Goal: Check status: Check status

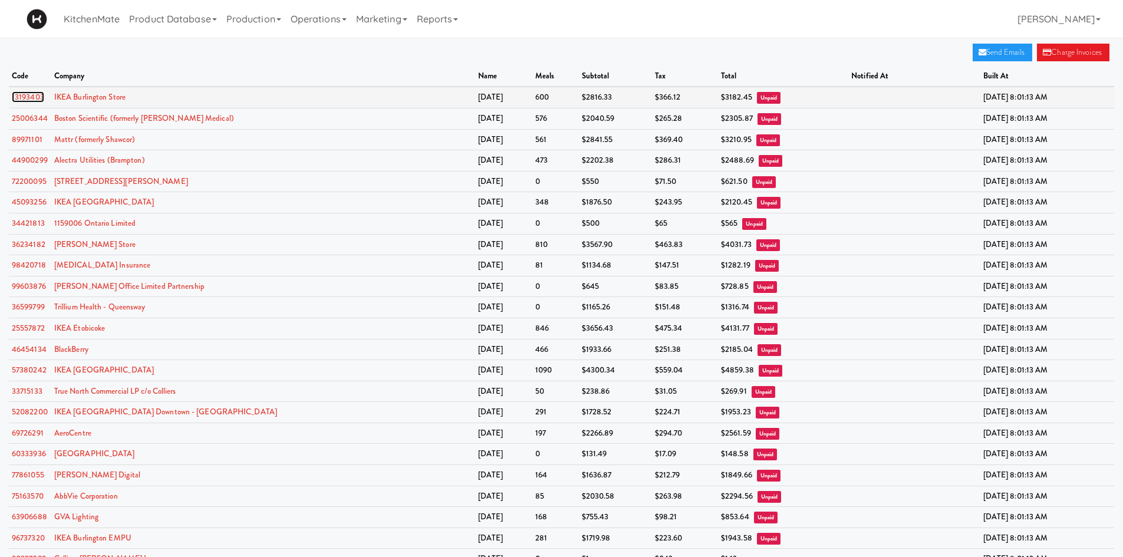
click at [25, 100] on link "13193403" at bounding box center [28, 96] width 32 height 11
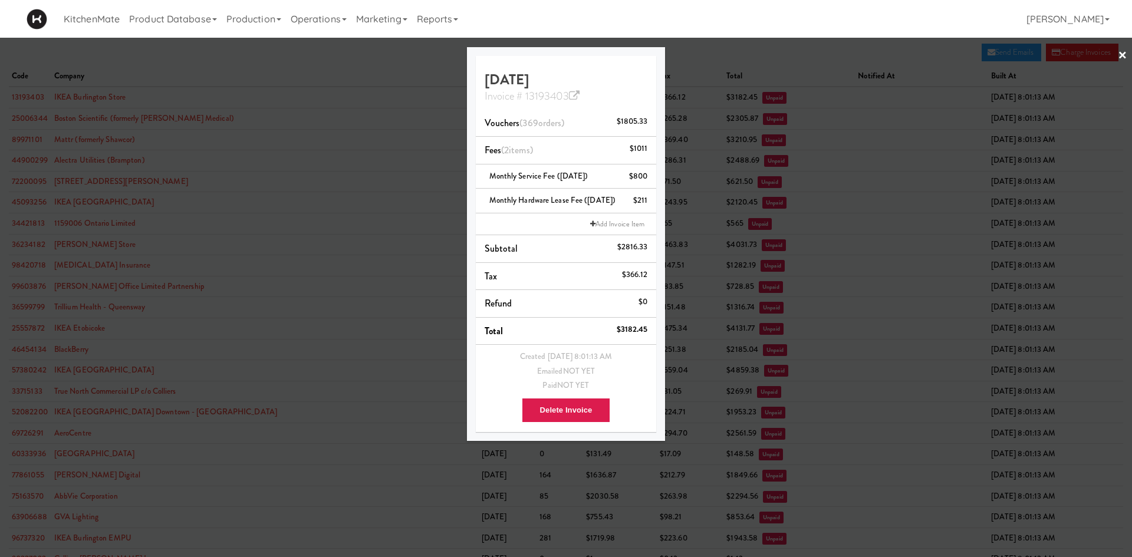
click at [590, 94] on div "Invoice # 13193403" at bounding box center [566, 94] width 163 height 15
click at [561, 96] on link "Invoice # 13193403" at bounding box center [533, 95] width 96 height 15
click at [359, 58] on div at bounding box center [566, 278] width 1132 height 557
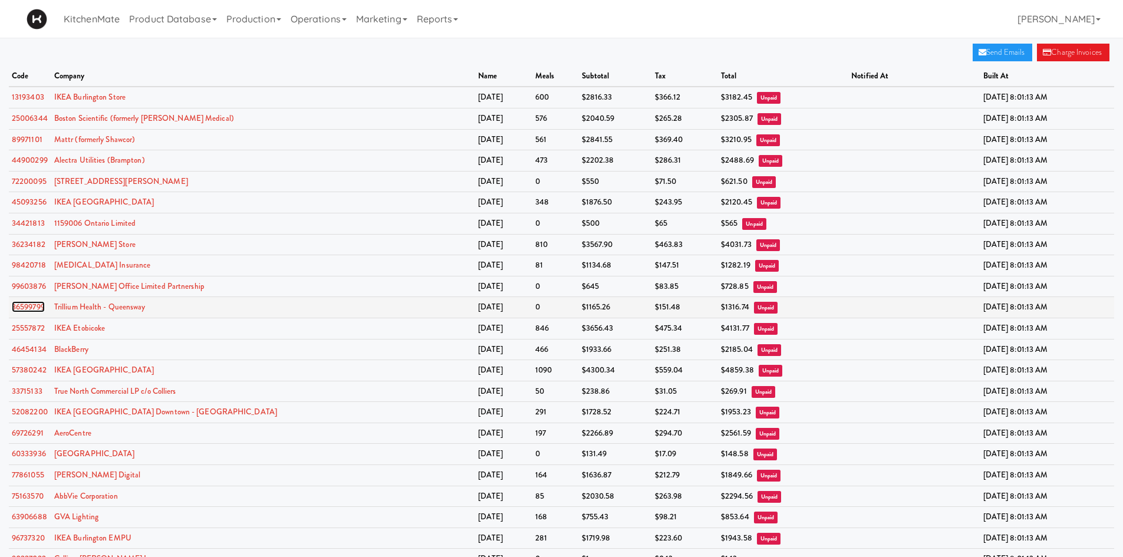
click at [36, 307] on link "36599799" at bounding box center [28, 306] width 33 height 11
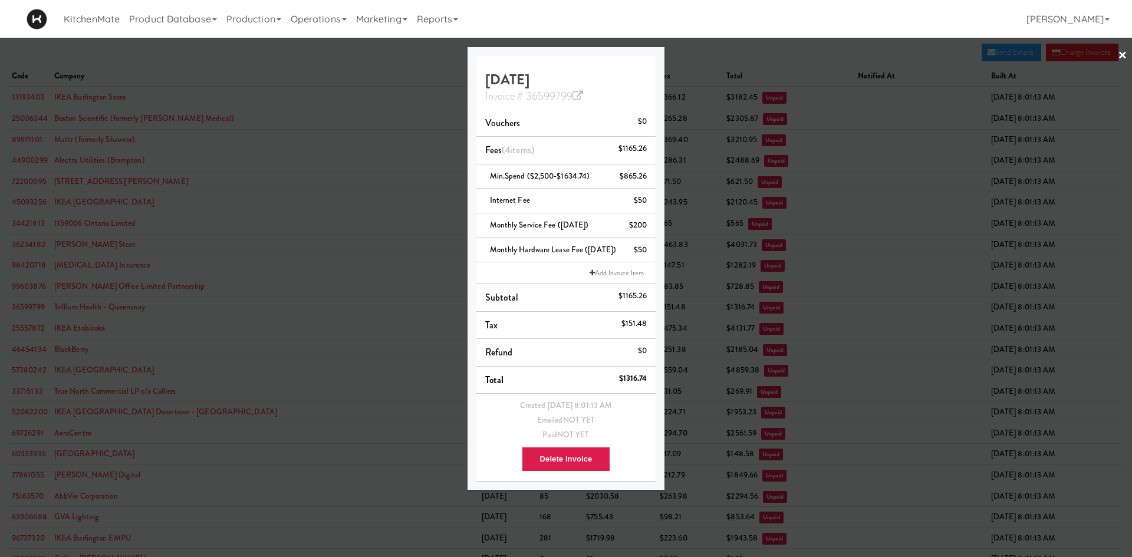
click at [254, 340] on div at bounding box center [566, 278] width 1132 height 557
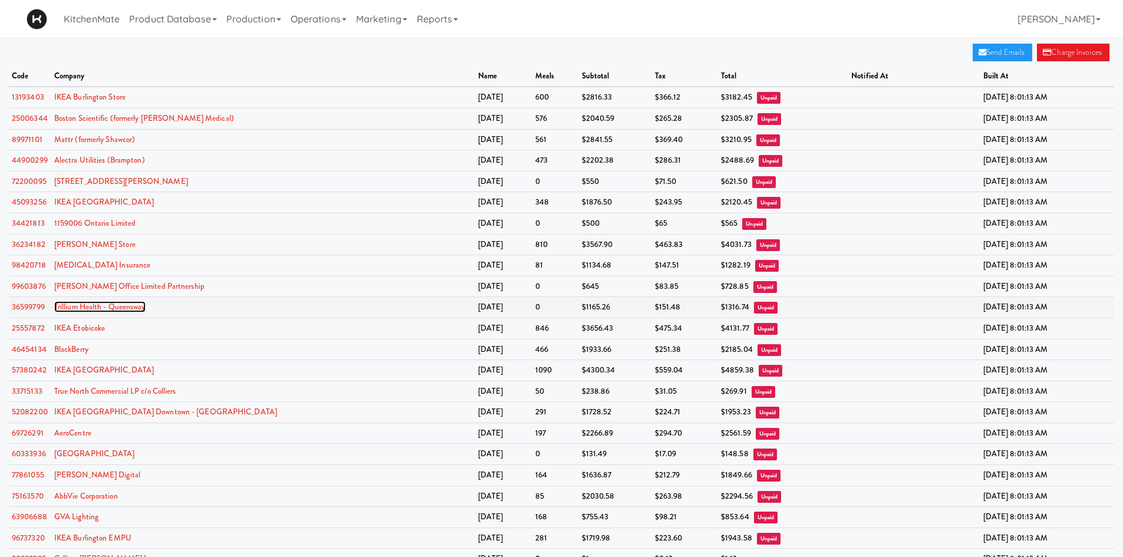
click at [111, 304] on link "Trillium Health - Queensway" at bounding box center [99, 306] width 91 height 11
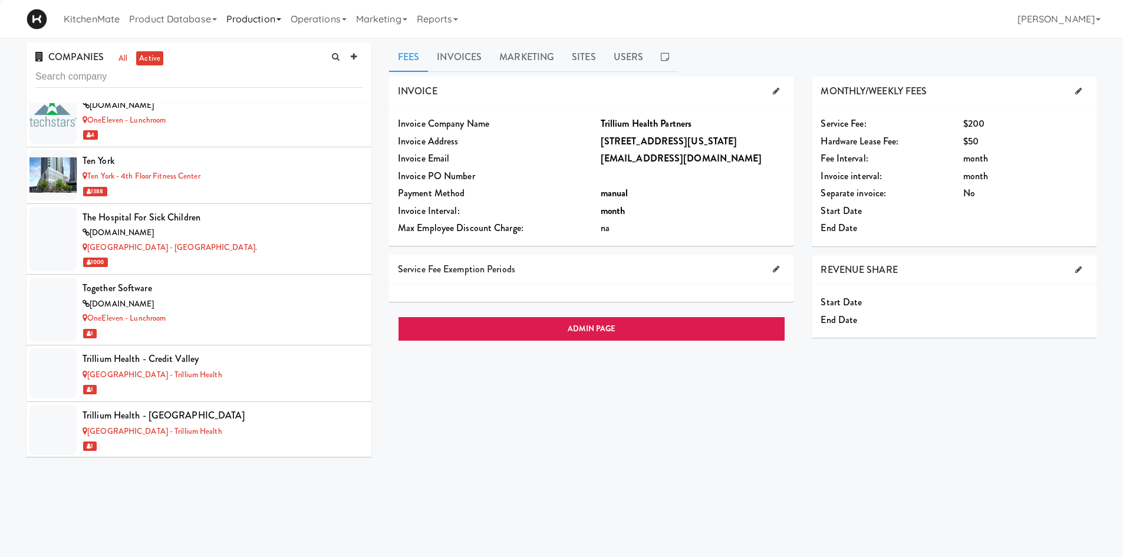
scroll to position [7264, 0]
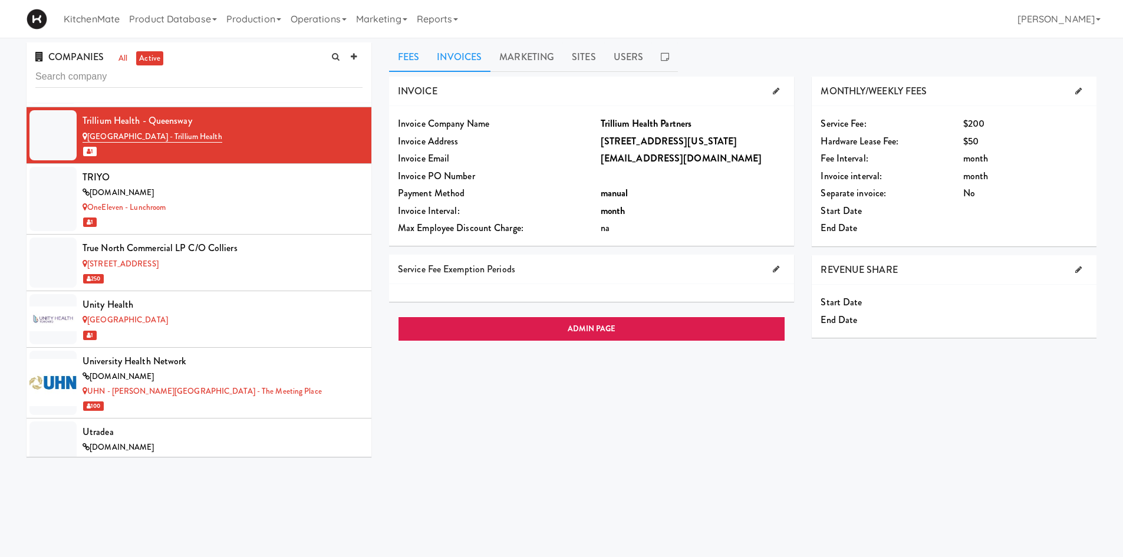
click at [479, 57] on link "Invoices" at bounding box center [459, 56] width 62 height 29
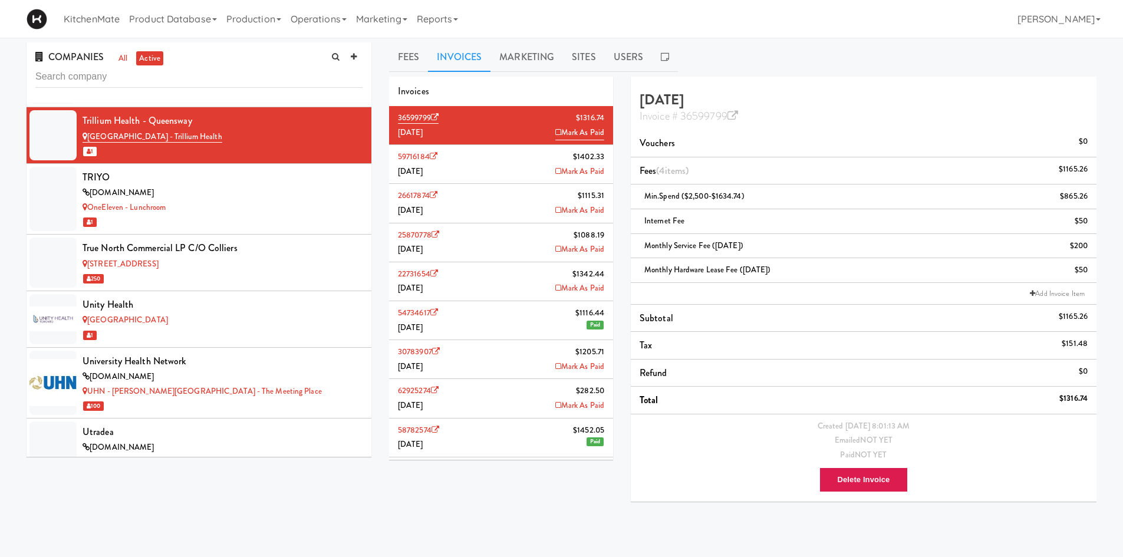
click at [445, 175] on li "59716184 $1402.33 [DATE] [PERSON_NAME]" at bounding box center [501, 164] width 224 height 39
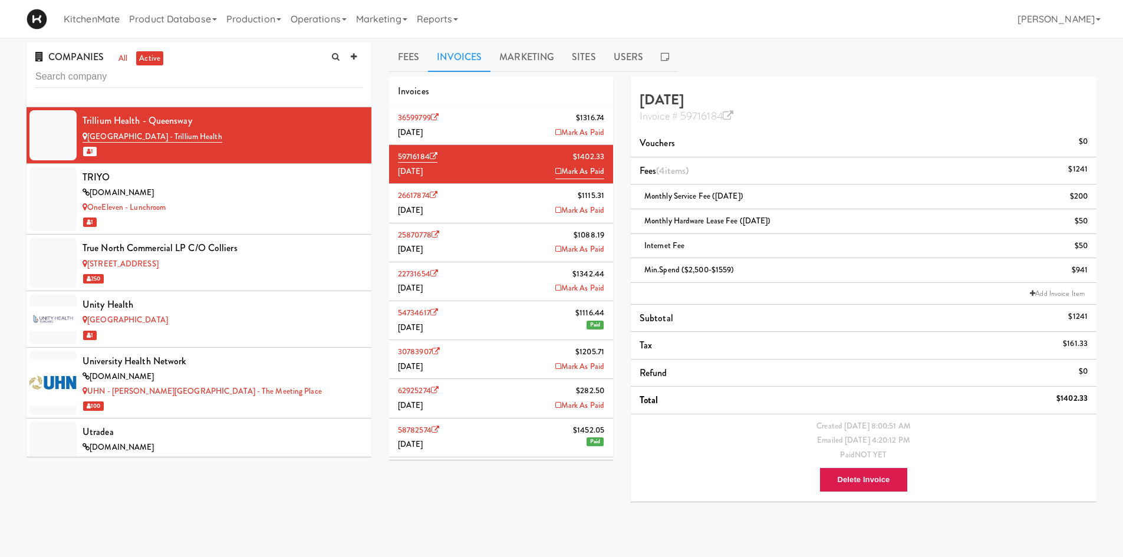
click at [470, 205] on li "26617874 $1115.[DATE] [PERSON_NAME]" at bounding box center [501, 203] width 224 height 39
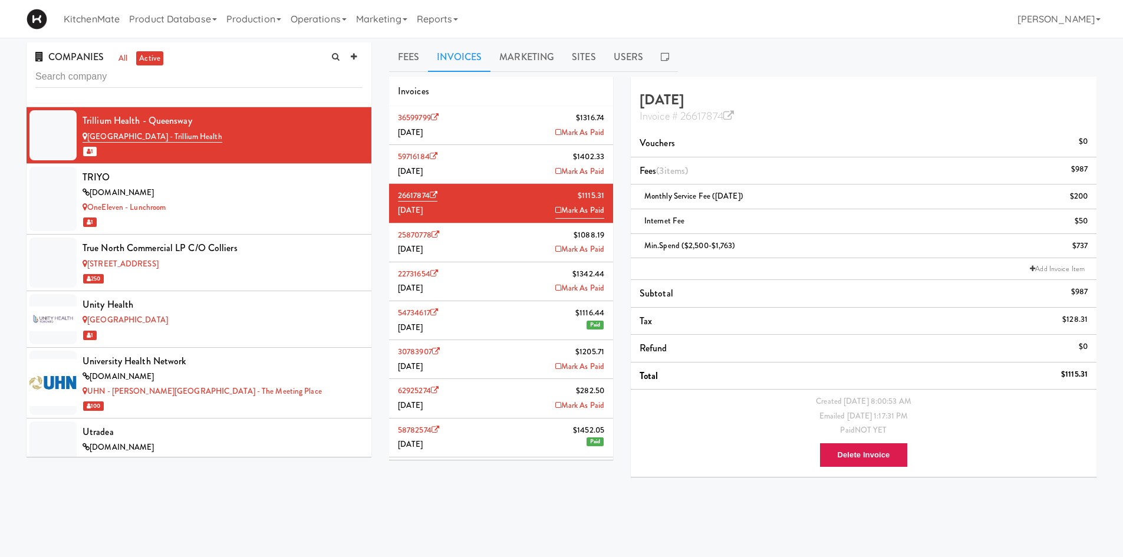
click at [485, 244] on li "25870778 $1088.[DATE] [PERSON_NAME]" at bounding box center [501, 242] width 224 height 39
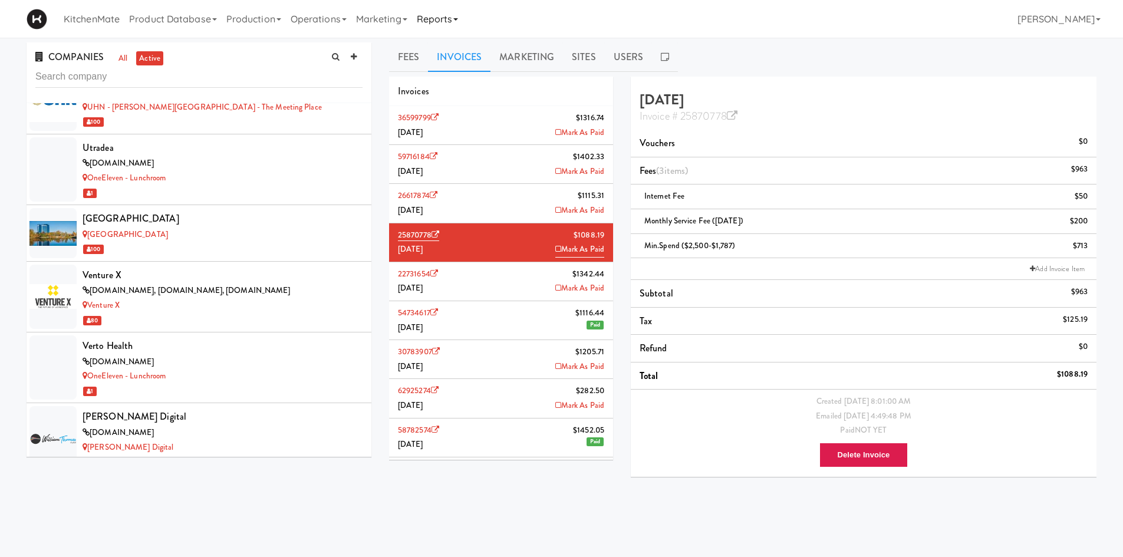
scroll to position [7264, 0]
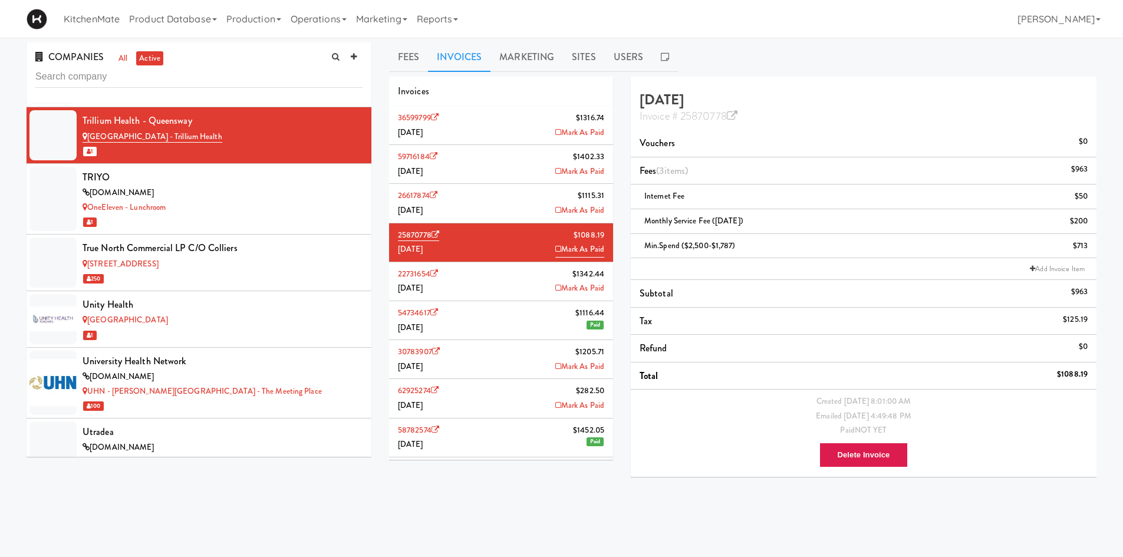
click at [497, 131] on li "36599799 $1316.74 [DATE] [PERSON_NAME]" at bounding box center [501, 125] width 224 height 39
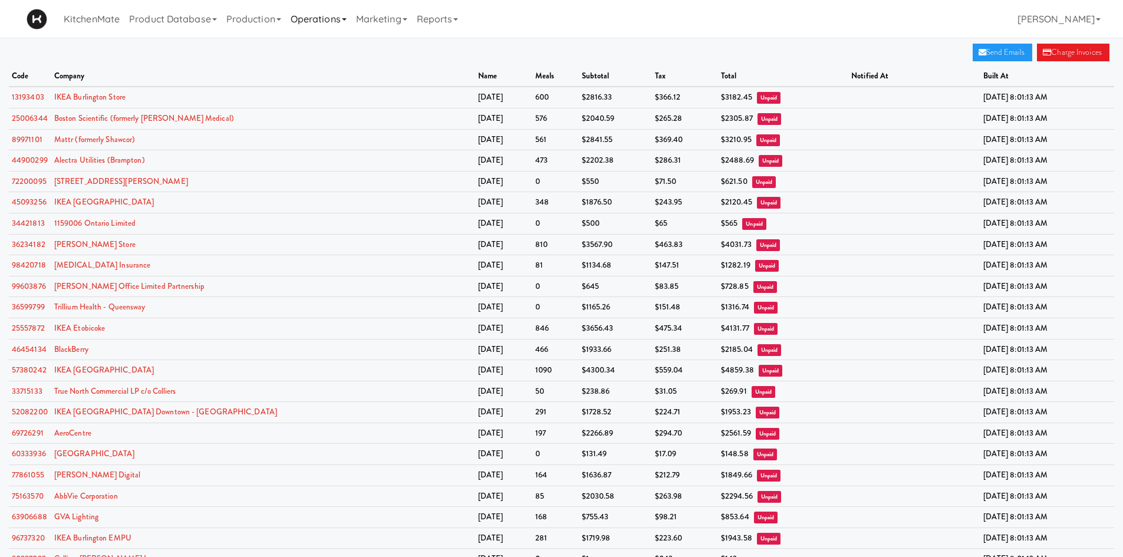
click at [327, 25] on link "Operations" at bounding box center [318, 19] width 65 height 38
click at [353, 65] on link "Companies" at bounding box center [333, 72] width 94 height 21
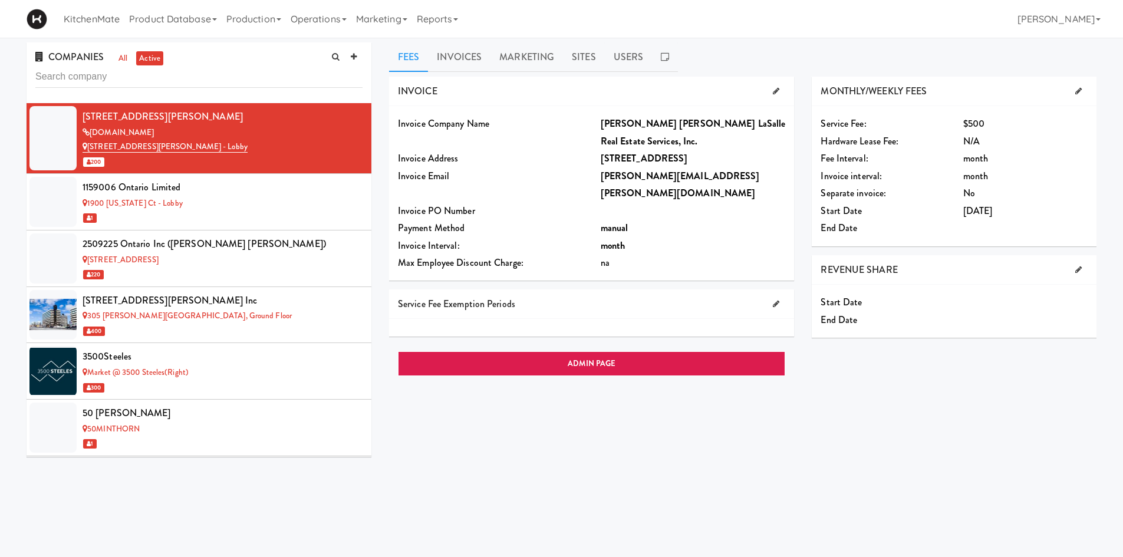
click at [152, 71] on input "text" at bounding box center [198, 77] width 327 height 22
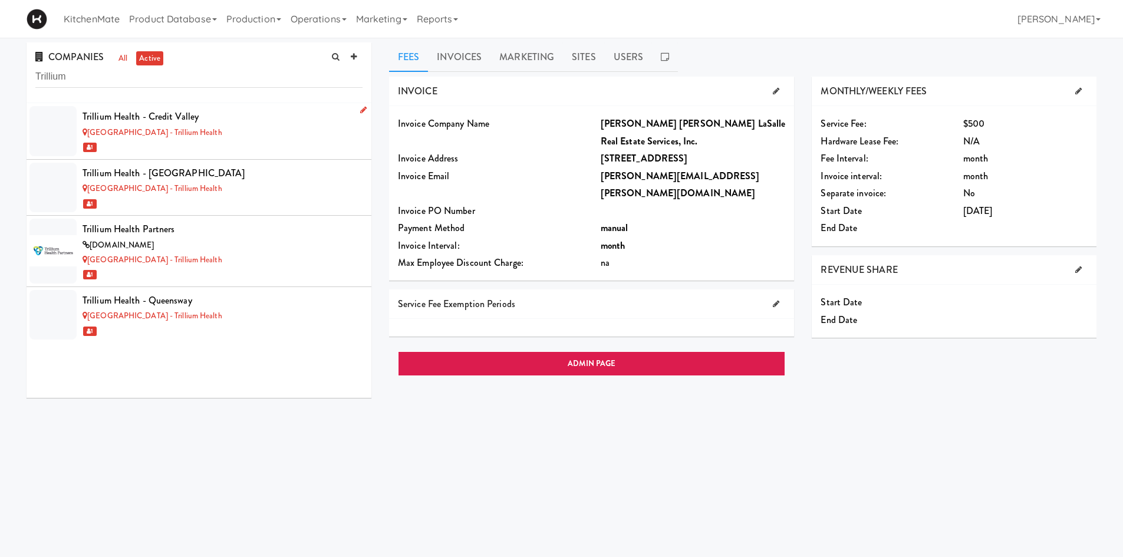
type input "Trillium"
click at [199, 126] on div "[GEOGRAPHIC_DATA] - Trillium Health" at bounding box center [223, 133] width 280 height 15
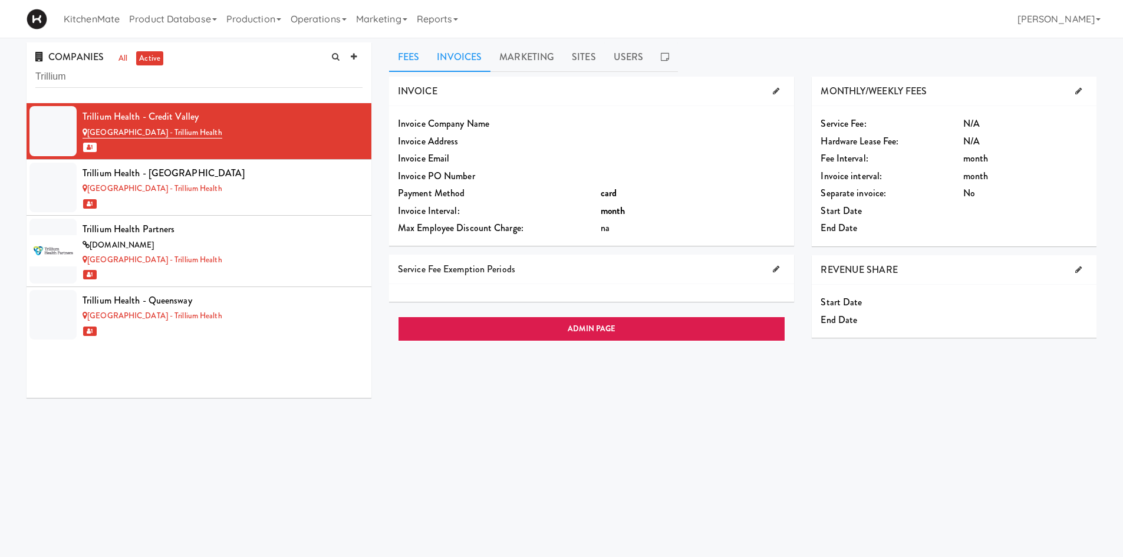
click at [485, 58] on link "Invoices" at bounding box center [459, 56] width 62 height 29
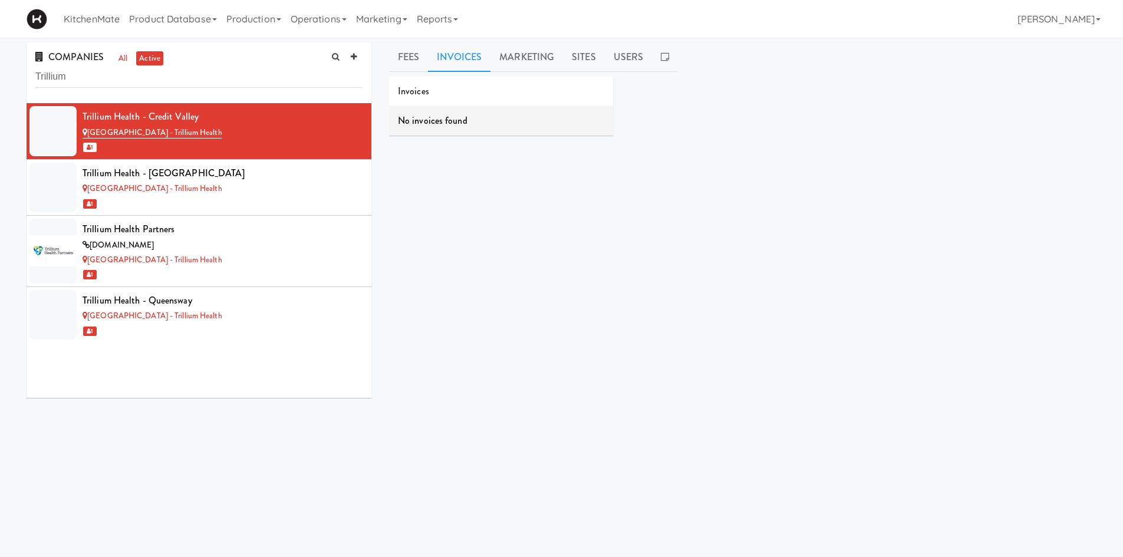
click at [485, 58] on link "Invoices" at bounding box center [459, 56] width 62 height 29
click at [186, 191] on link "[GEOGRAPHIC_DATA] - Trillium Health" at bounding box center [153, 188] width 140 height 11
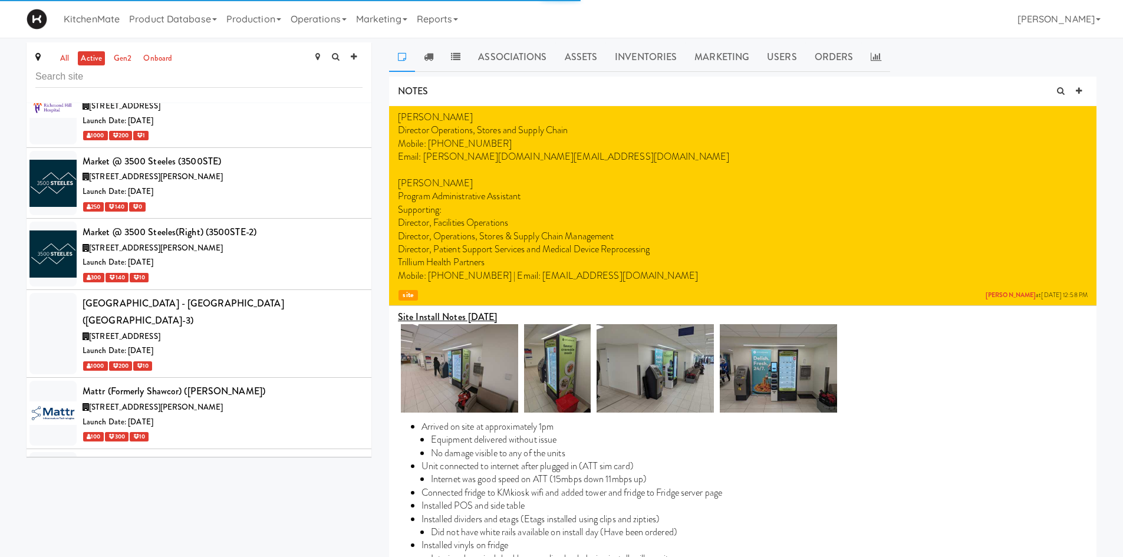
scroll to position [4310, 0]
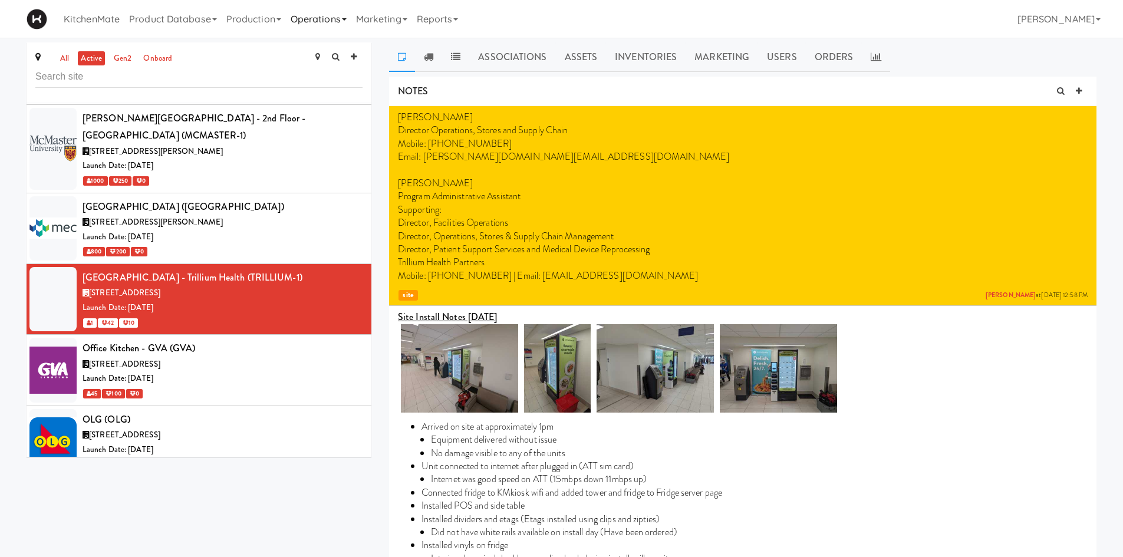
click at [348, 17] on link "Operations" at bounding box center [318, 19] width 65 height 38
click at [411, 16] on link "Marketing" at bounding box center [381, 19] width 61 height 38
click at [446, 15] on link "Reports" at bounding box center [437, 19] width 51 height 38
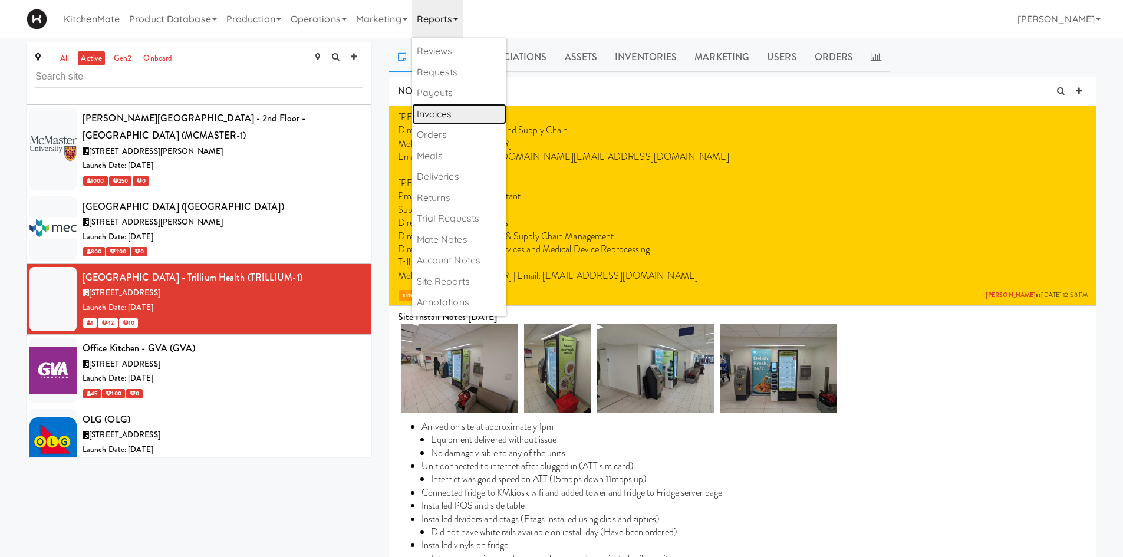
click at [451, 107] on link "Invoices" at bounding box center [459, 114] width 94 height 21
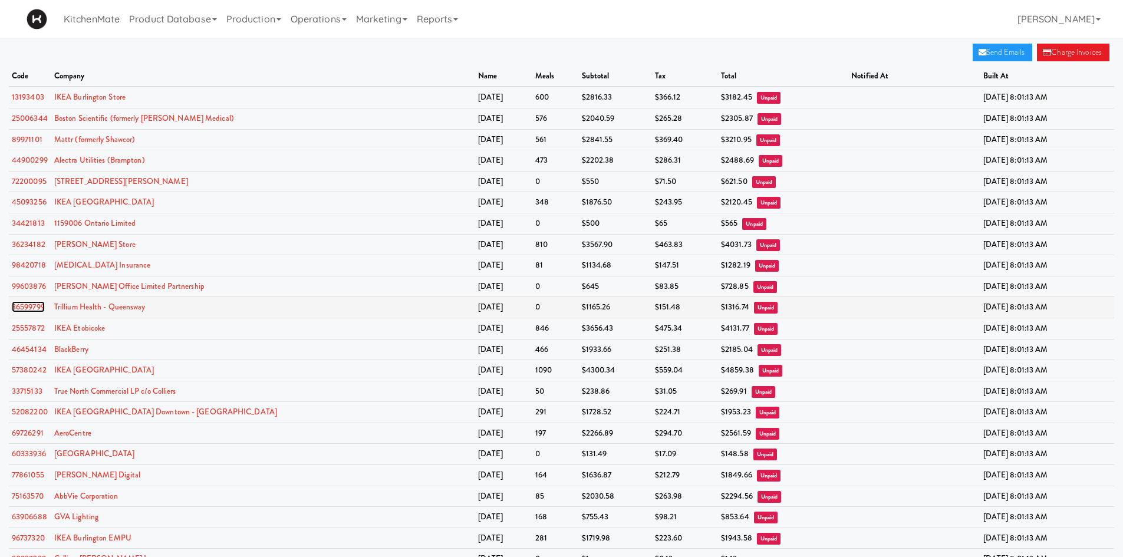
click at [41, 306] on link "36599799" at bounding box center [28, 306] width 33 height 11
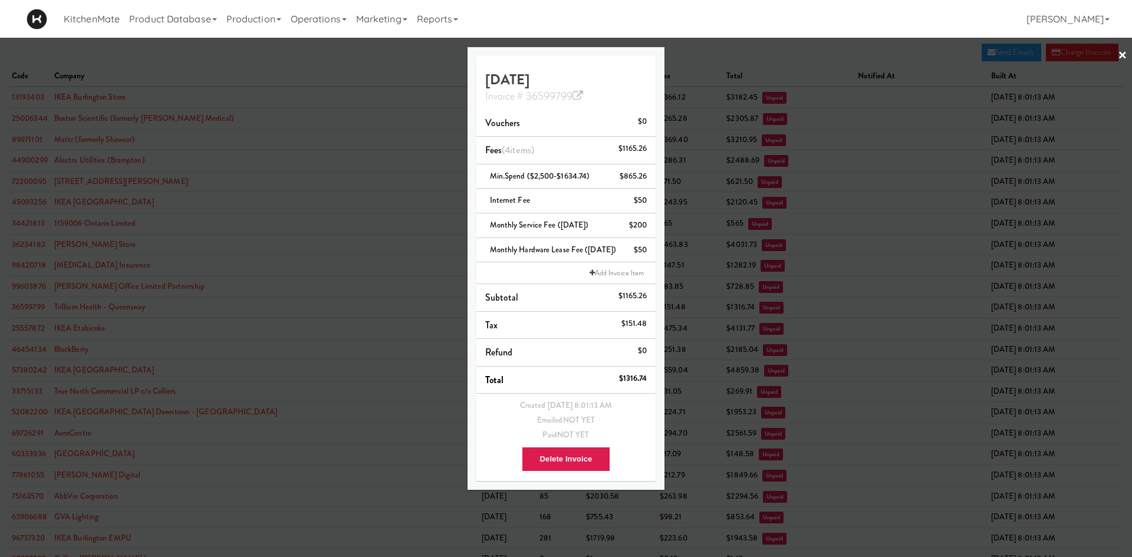
click at [172, 285] on div at bounding box center [566, 278] width 1132 height 557
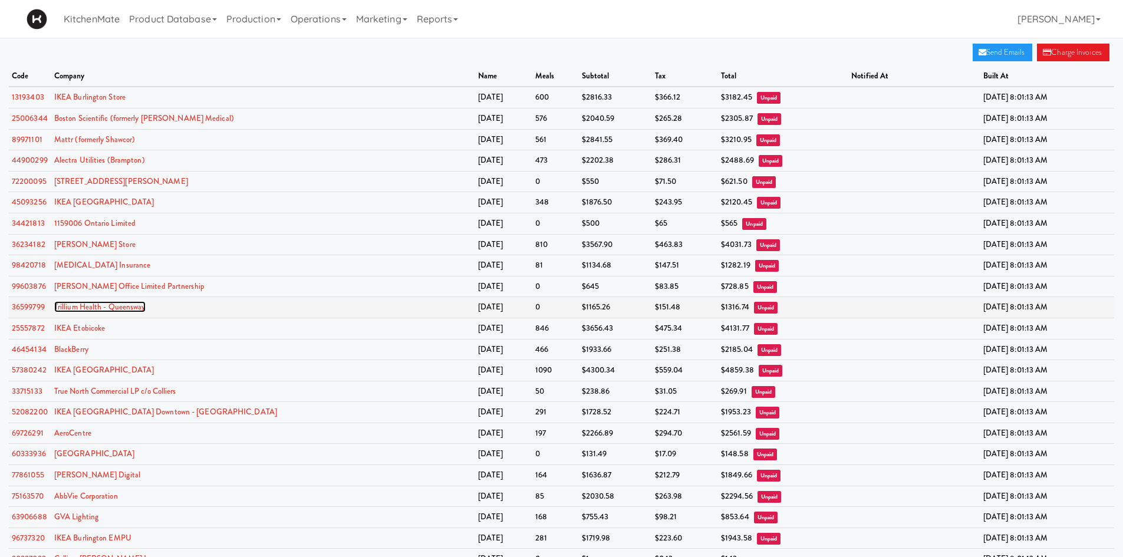
click at [101, 311] on link "Trillium Health - Queensway" at bounding box center [99, 306] width 91 height 11
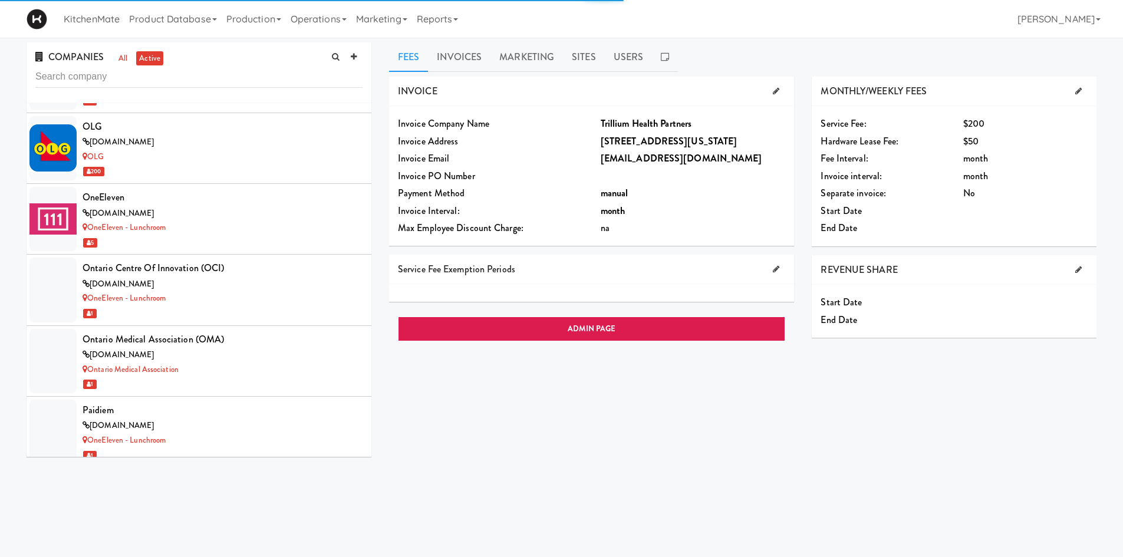
scroll to position [7264, 0]
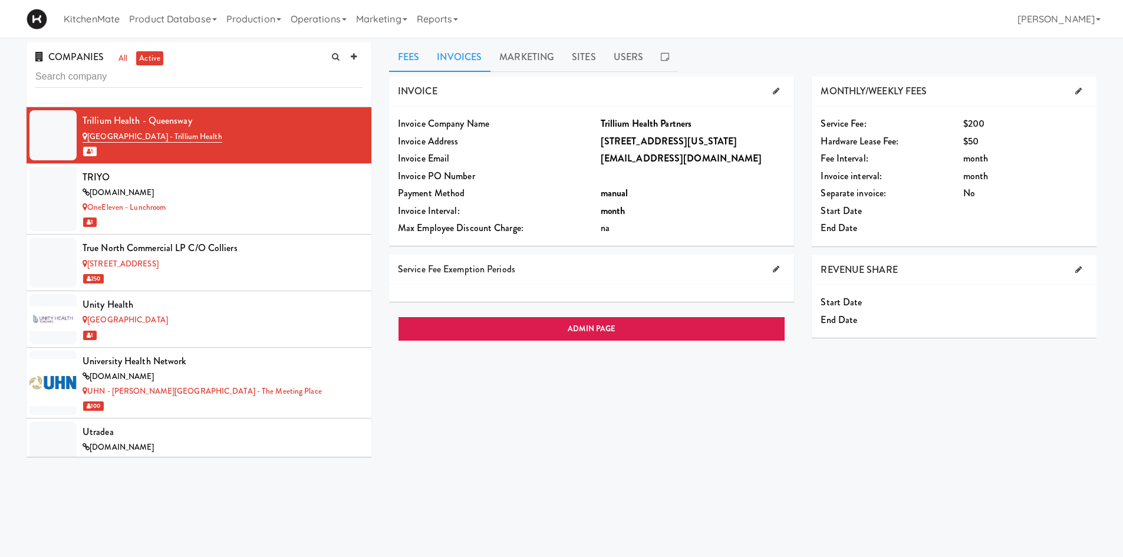
click at [462, 58] on link "Invoices" at bounding box center [459, 56] width 62 height 29
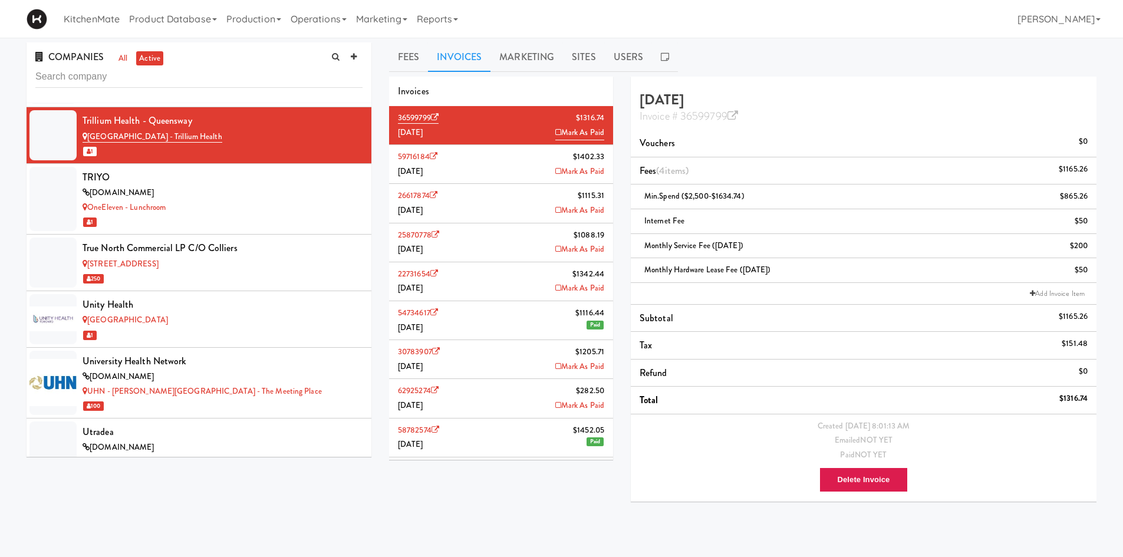
click at [519, 176] on li "59716184 $1402.33 [DATE] [PERSON_NAME]" at bounding box center [501, 164] width 224 height 39
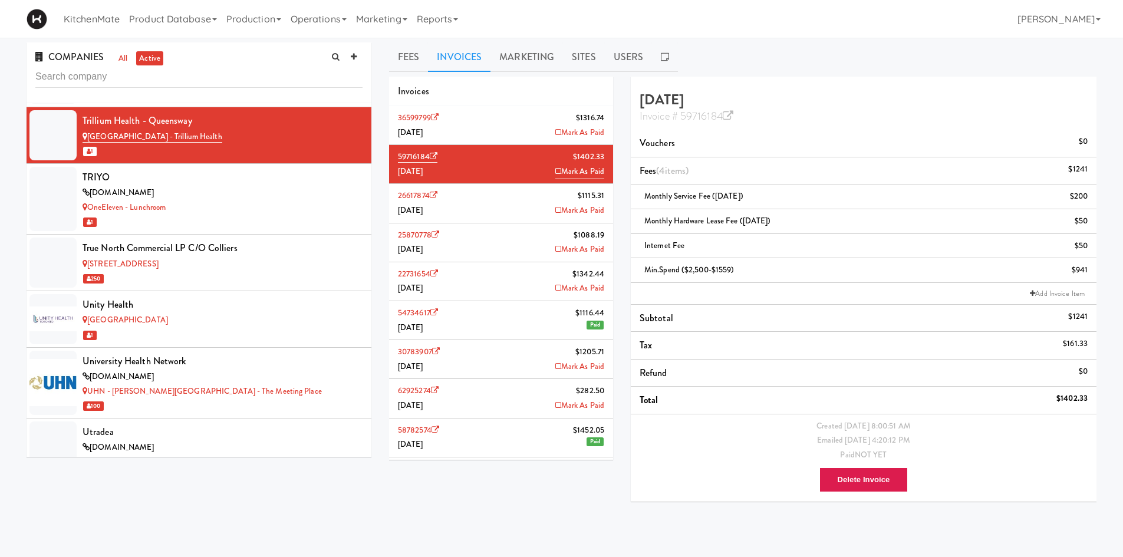
click at [499, 202] on li "26617874 $1115.[DATE] [PERSON_NAME]" at bounding box center [501, 203] width 224 height 39
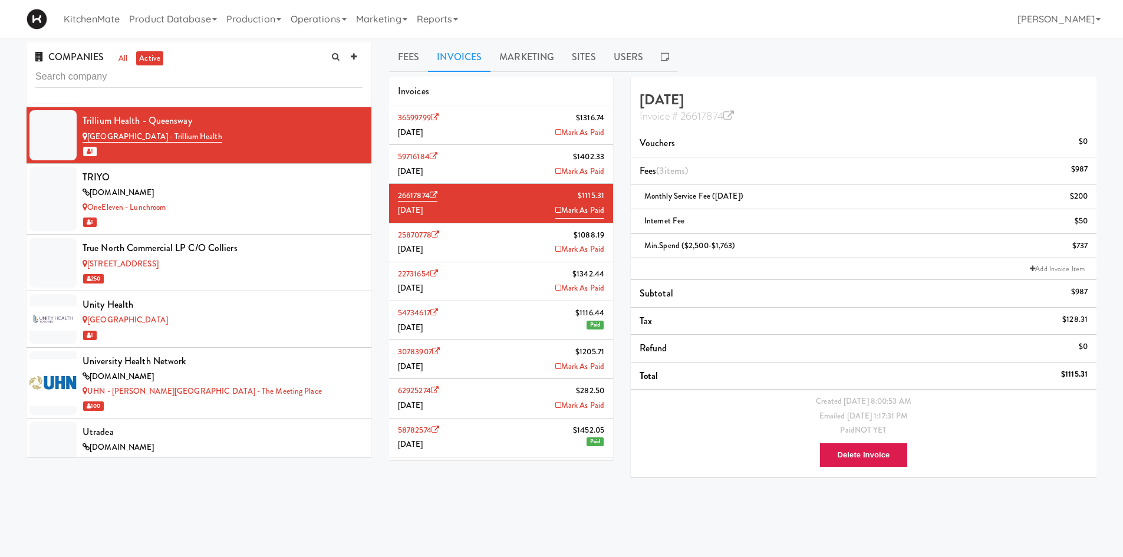
click at [523, 138] on li "36599799 $1316.74 [DATE] [PERSON_NAME]" at bounding box center [501, 125] width 224 height 39
